Goal: Task Accomplishment & Management: Use online tool/utility

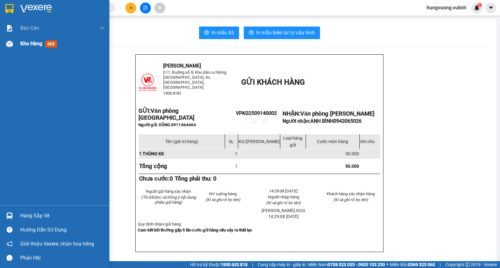
drag, startPoint x: 10, startPoint y: 44, endPoint x: 23, endPoint y: 50, distance: 14.1
click at [10, 44] on img at bounding box center [9, 44] width 7 height 7
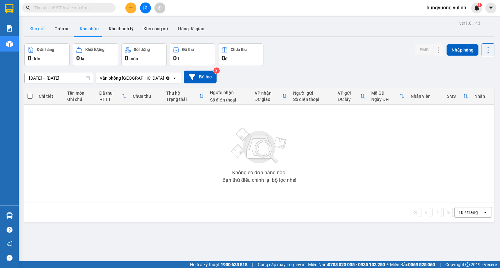
click at [41, 30] on button "Kho gửi" at bounding box center [36, 28] width 25 height 15
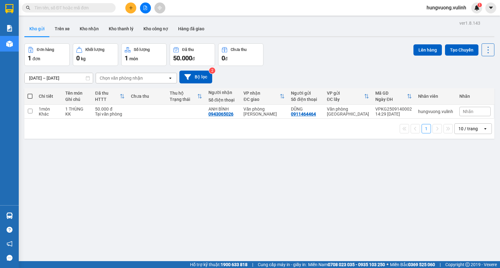
click at [32, 96] on span at bounding box center [29, 96] width 5 height 5
click at [30, 93] on input "checkbox" at bounding box center [30, 93] width 0 height 0
checkbox input "true"
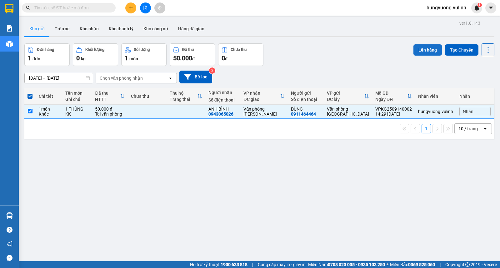
click at [419, 51] on button "Lên hàng" at bounding box center [427, 49] width 28 height 11
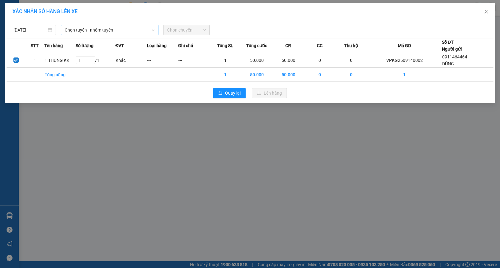
click at [120, 28] on span "Chọn tuyến - nhóm tuyến" at bounding box center [110, 29] width 90 height 9
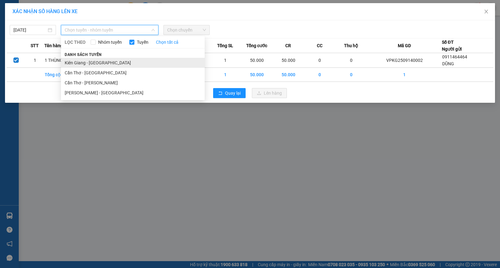
click at [121, 62] on li "Kiên Giang - [GEOGRAPHIC_DATA]" at bounding box center [133, 63] width 144 height 10
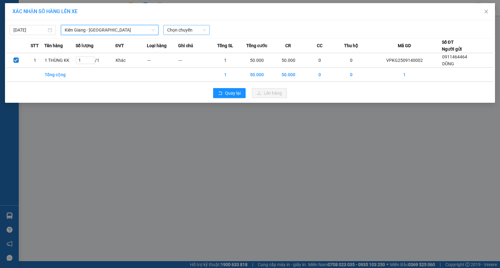
click at [181, 30] on span "Chọn chuyến" at bounding box center [186, 29] width 39 height 9
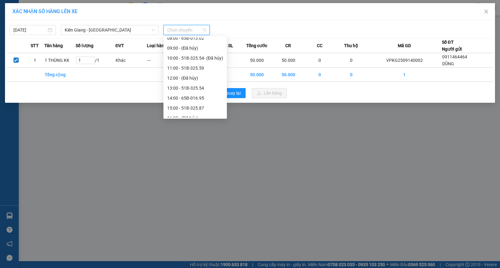
scroll to position [61, 0]
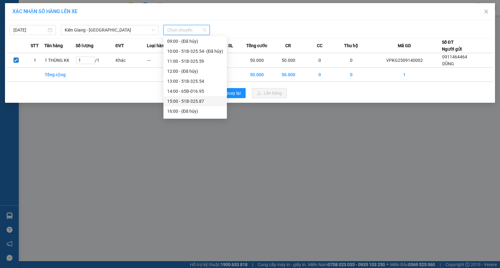
click at [207, 101] on div "15:00 - 51B-325.87" at bounding box center [195, 101] width 56 height 7
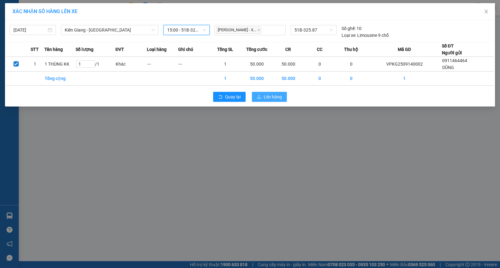
click at [276, 98] on span "Lên hàng" at bounding box center [273, 96] width 18 height 7
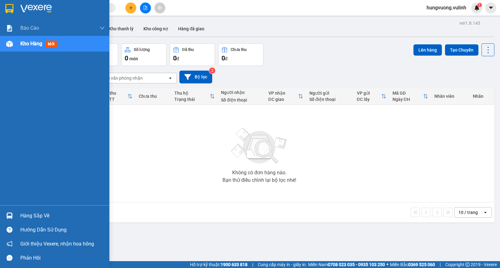
click at [16, 218] on div "Hàng sắp về" at bounding box center [54, 216] width 109 height 14
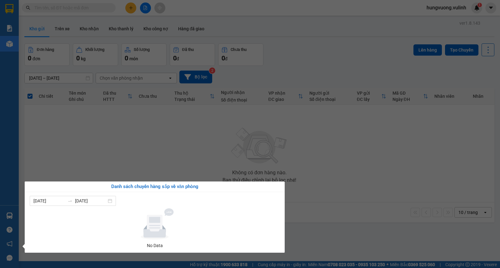
click at [157, 139] on section "Kết quả tìm kiếm ( 0 ) Bộ lọc No Data hungvuong.vulinh 1 Báo cáo BC hàng tồn (t…" at bounding box center [250, 134] width 500 height 268
